Goal: Transaction & Acquisition: Purchase product/service

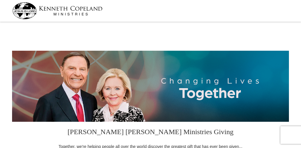
select select "CA"
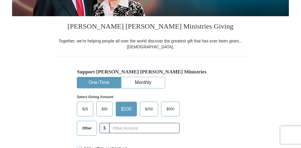
click at [107, 109] on span "$50" at bounding box center [105, 109] width 12 height 9
click at [0, 0] on input "$50" at bounding box center [0, 0] width 0 height 0
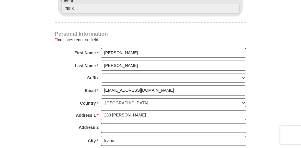
scroll to position [360, 0]
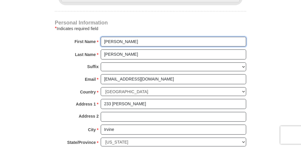
click at [138, 41] on input "[PERSON_NAME]" at bounding box center [174, 42] width 146 height 10
type input "K"
type input "[PERSON_NAME] and [PERSON_NAME]"
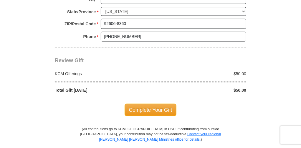
scroll to position [492, 0]
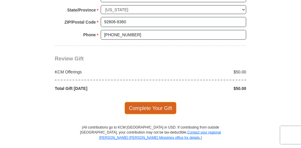
click at [149, 103] on span "Complete Your Gift" at bounding box center [151, 108] width 52 height 12
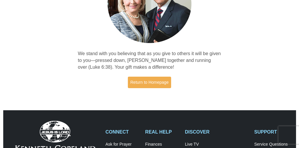
scroll to position [89, 0]
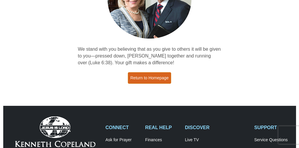
click at [149, 78] on link "Return to Homepage" at bounding box center [150, 77] width 44 height 11
